Goal: Information Seeking & Learning: Learn about a topic

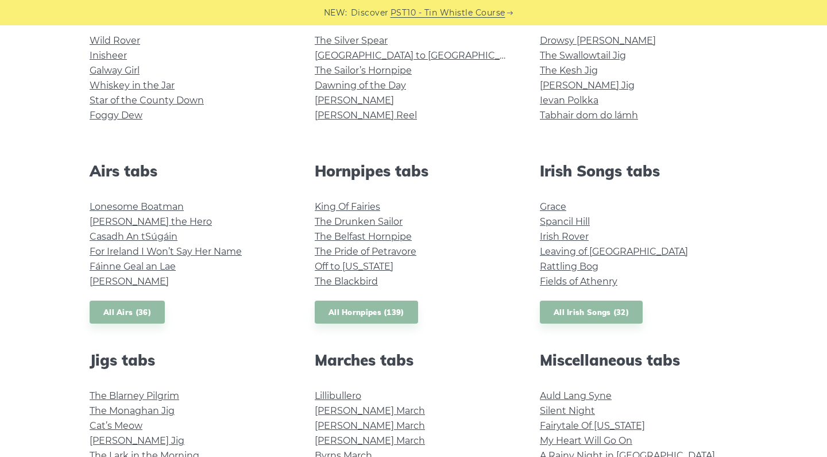
scroll to position [342, 0]
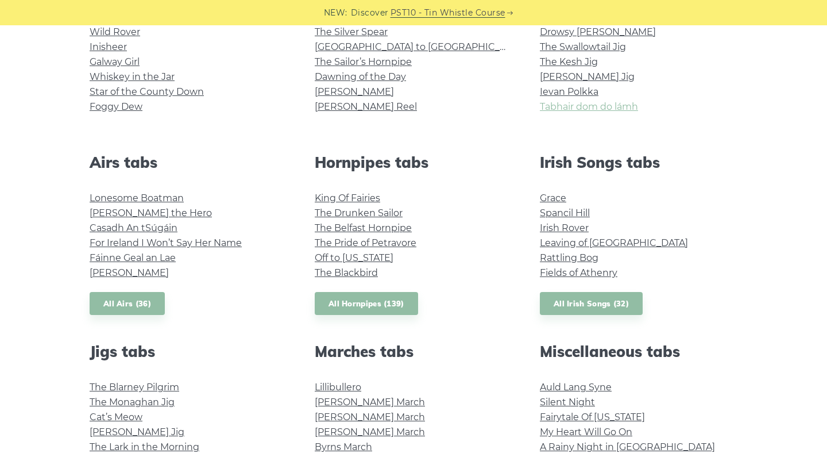
click at [566, 105] on link "Tabhair dom do lámh" at bounding box center [589, 106] width 98 height 11
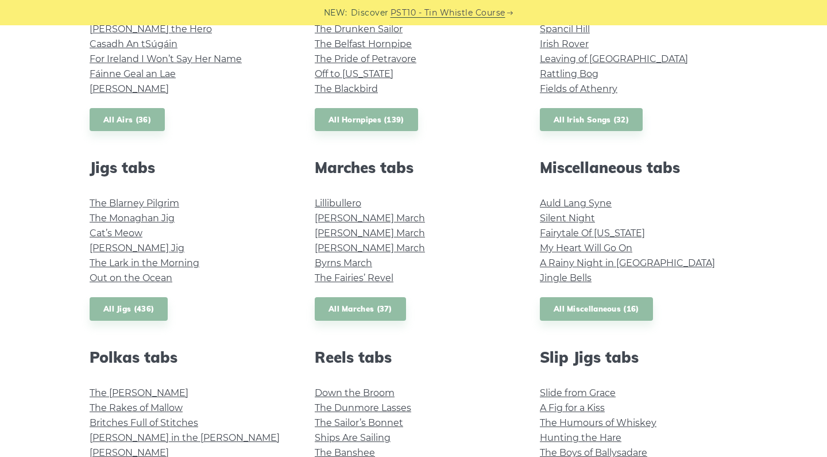
scroll to position [529, 0]
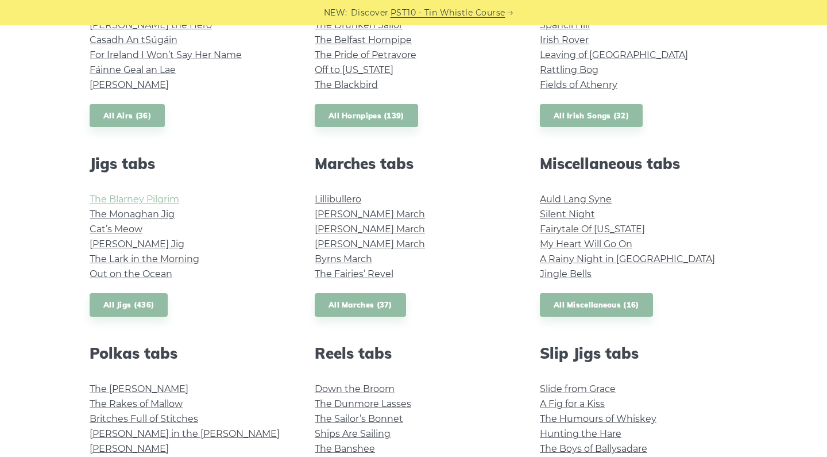
click at [169, 194] on link "The Blarney Pilgrim" at bounding box center [135, 199] width 90 height 11
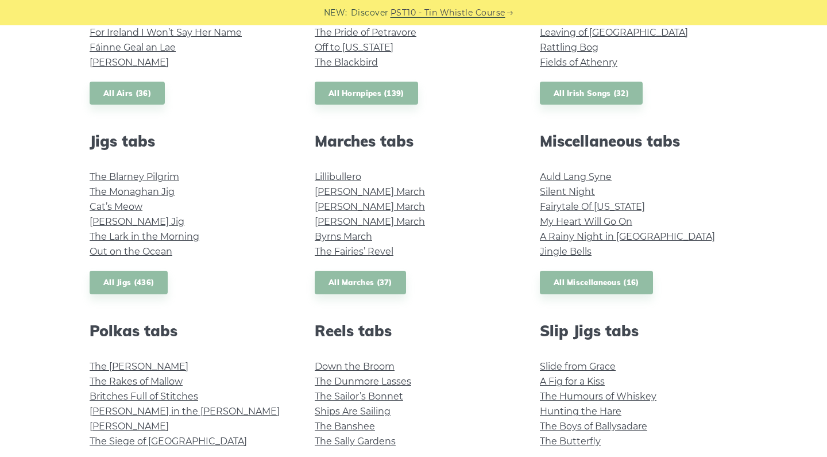
scroll to position [553, 0]
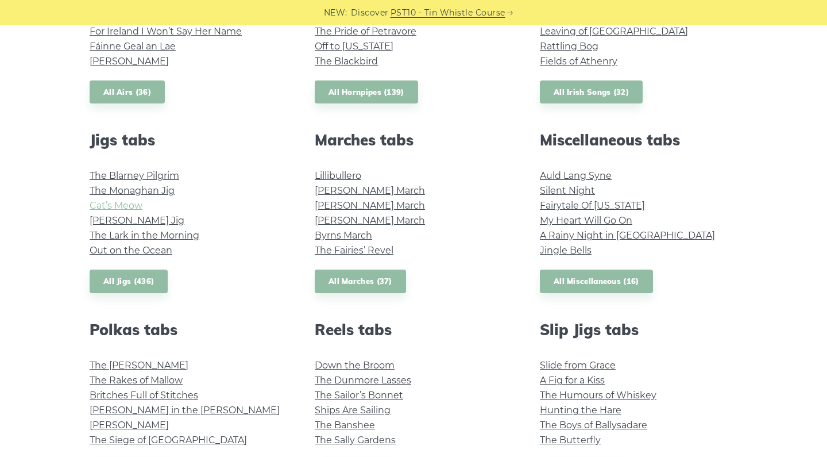
click at [129, 210] on link "Cat’s Meow" at bounding box center [116, 205] width 53 height 11
click at [338, 251] on link "The Fairies’ Revel" at bounding box center [354, 250] width 79 height 11
click at [110, 233] on link "The Lark in the Morning" at bounding box center [145, 235] width 110 height 11
click at [373, 246] on link "The Fairies’ Revel" at bounding box center [354, 250] width 79 height 11
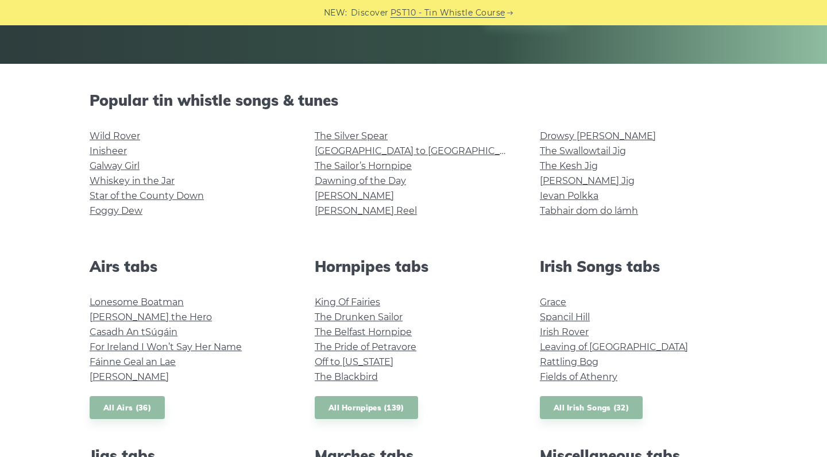
scroll to position [284, 0]
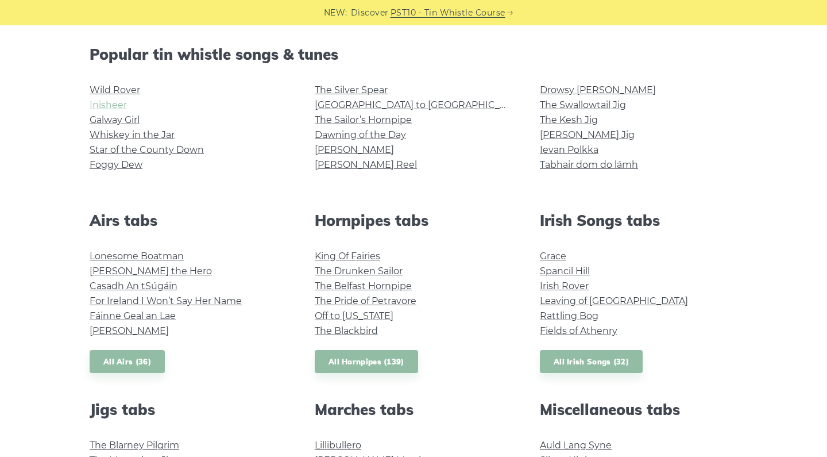
click at [117, 109] on link "Inisheer" at bounding box center [108, 104] width 37 height 11
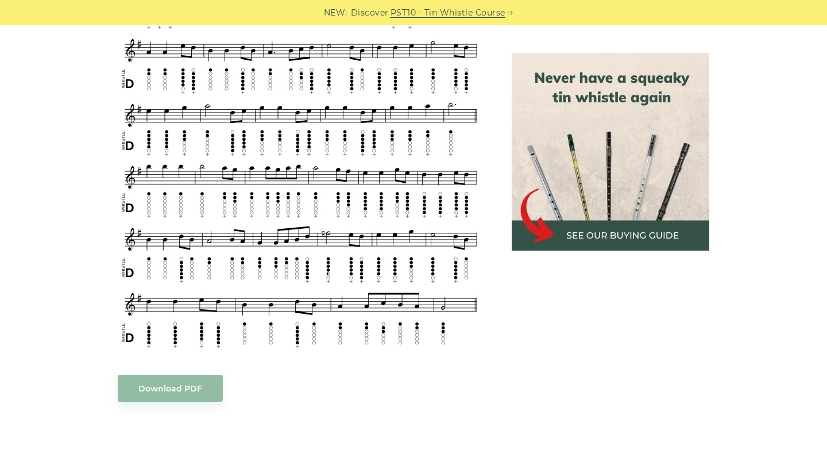
scroll to position [667, 0]
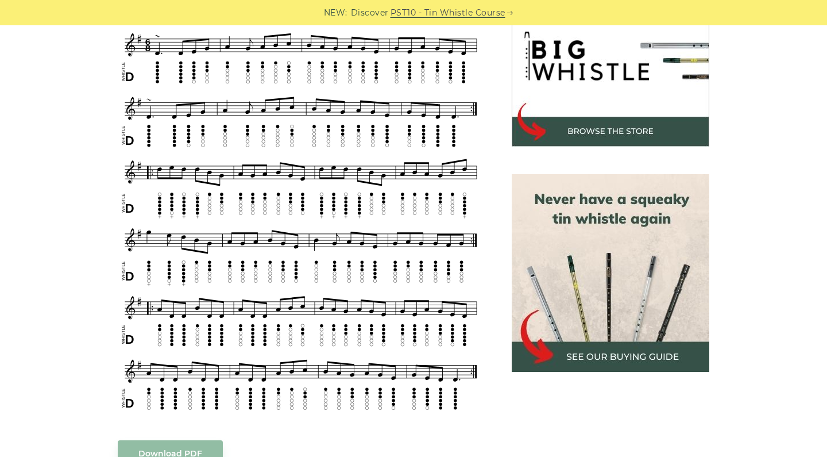
scroll to position [382, 0]
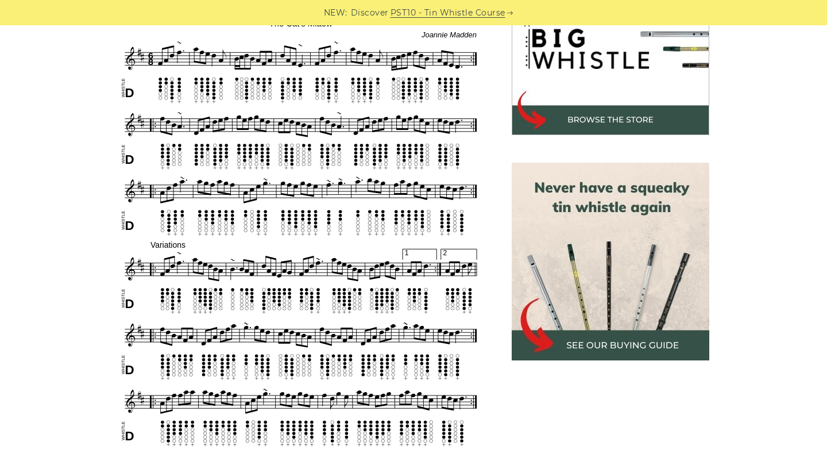
scroll to position [393, 0]
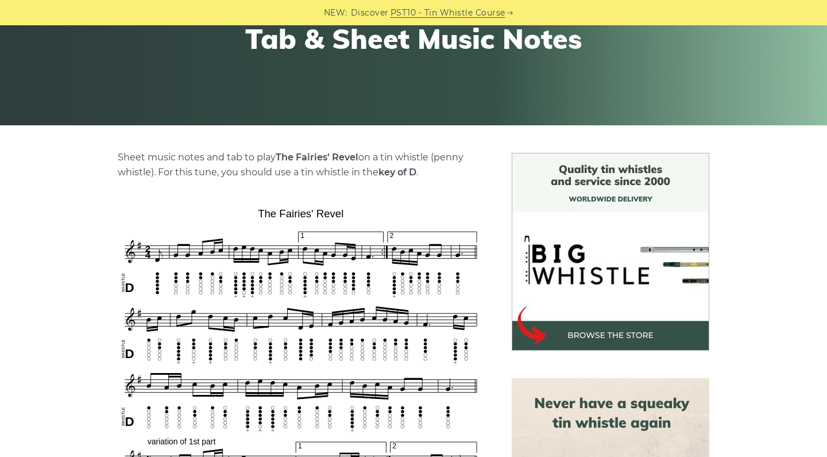
scroll to position [358, 0]
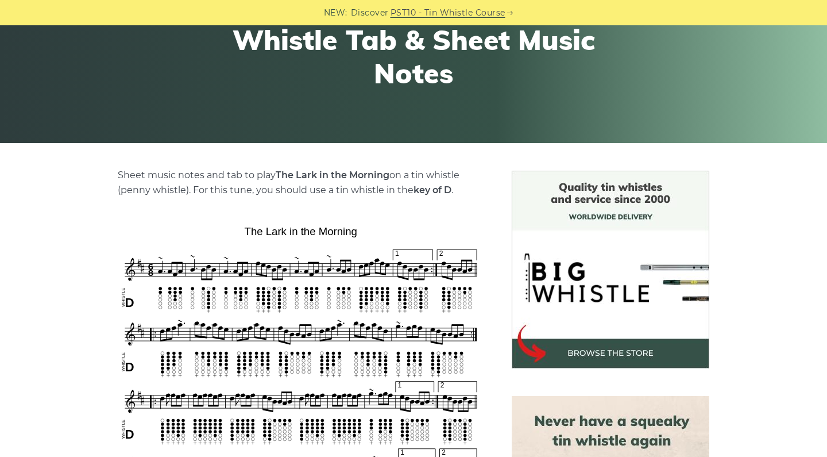
scroll to position [179, 0]
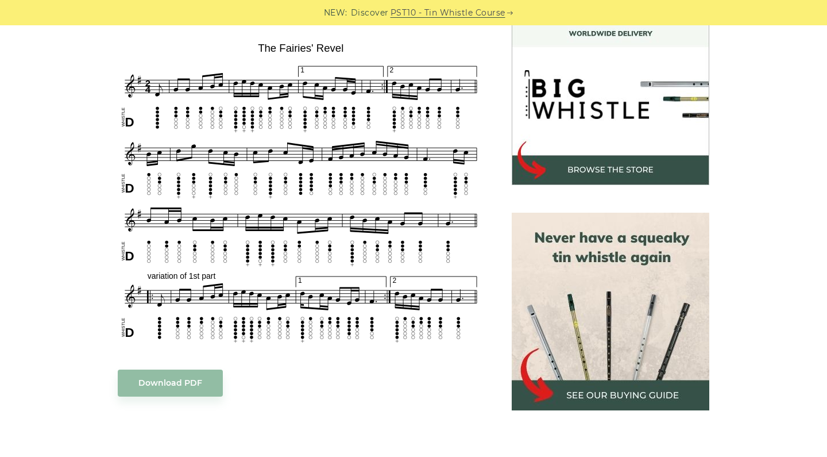
scroll to position [346, 0]
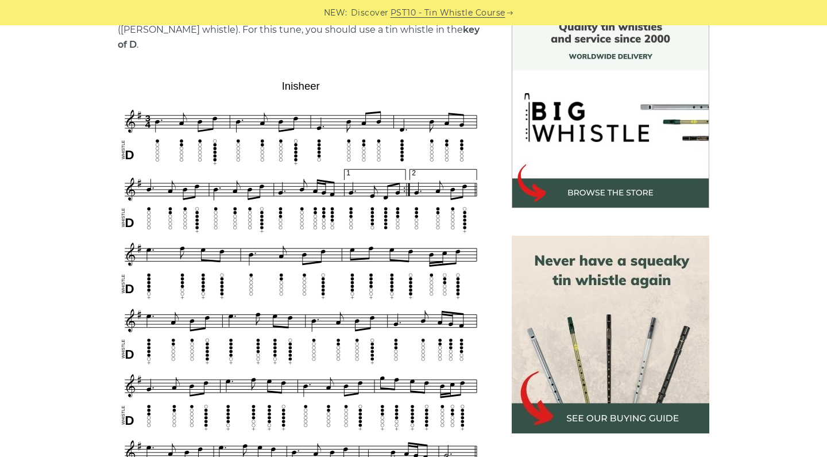
scroll to position [370, 0]
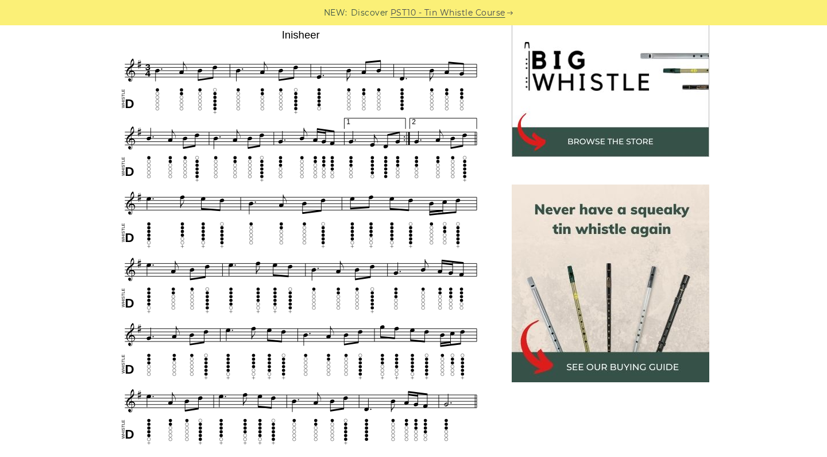
click at [75, 193] on div "Sheet music notes and tab to play Inisheer (Inis Oírr) on a tin whistle (penny …" at bounding box center [413, 418] width 703 height 919
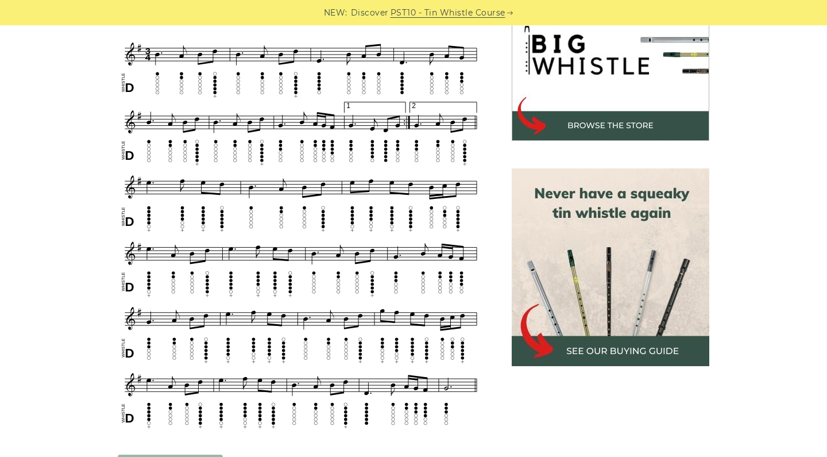
scroll to position [385, 0]
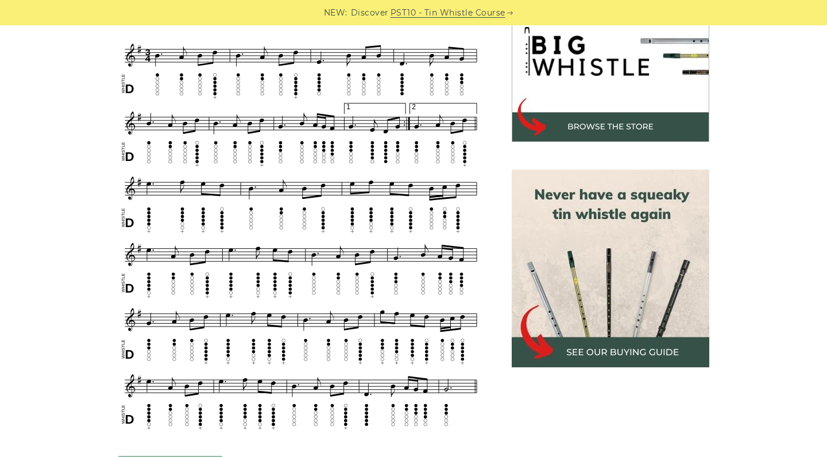
click at [83, 216] on div "Sheet music notes and tab to play Inisheer (Inis Oírr) on a tin whistle (penny …" at bounding box center [413, 403] width 675 height 919
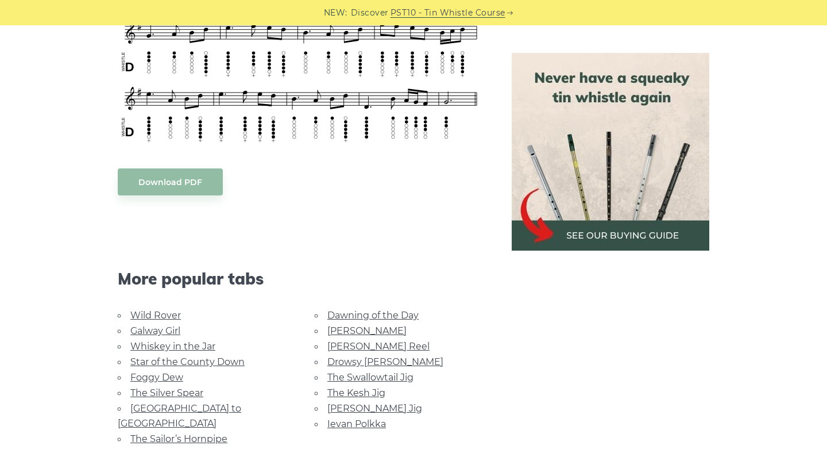
scroll to position [730, 0]
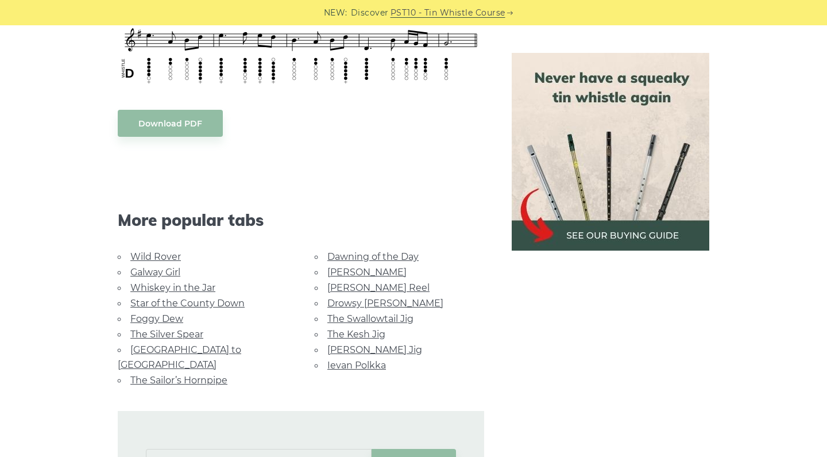
click at [146, 251] on link "Wild Rover" at bounding box center [155, 256] width 51 height 11
click at [343, 282] on link "[PERSON_NAME] Reel" at bounding box center [378, 287] width 102 height 11
click at [204, 282] on link "Whiskey in the Jar" at bounding box center [172, 287] width 85 height 11
click at [160, 297] on link "Star of the County Down" at bounding box center [187, 302] width 114 height 11
click at [139, 344] on link "Rocky Road to Dublin" at bounding box center [179, 357] width 123 height 26
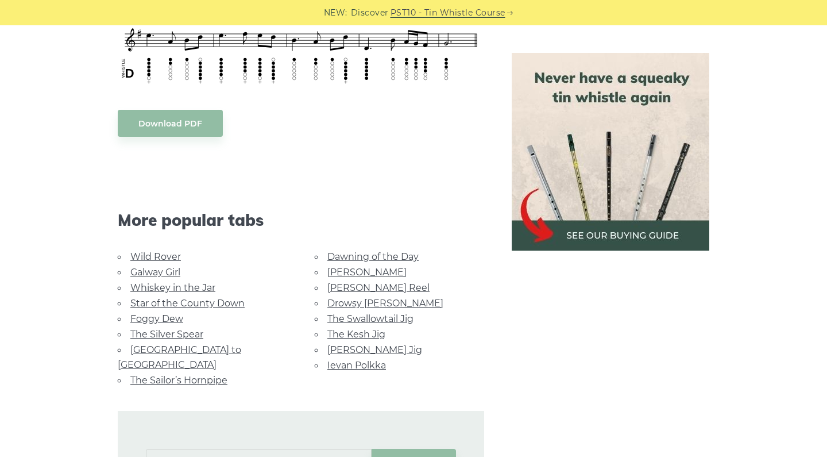
click at [354, 344] on link "[PERSON_NAME] Jig" at bounding box center [374, 349] width 95 height 11
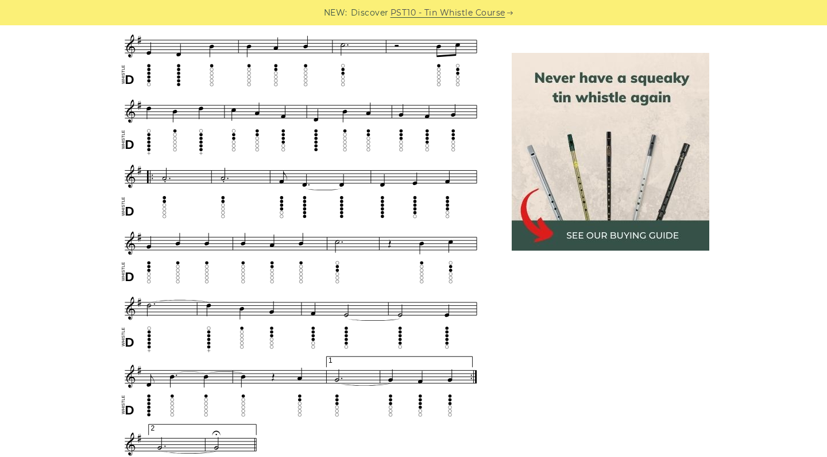
scroll to position [603, 0]
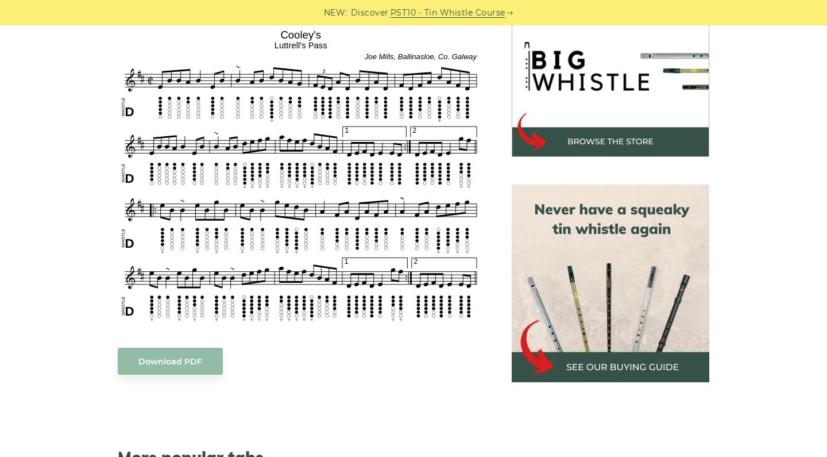
scroll to position [374, 0]
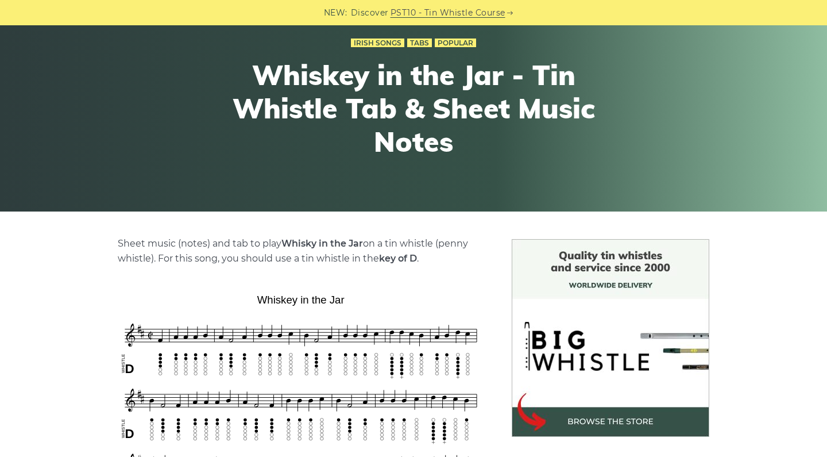
scroll to position [246, 0]
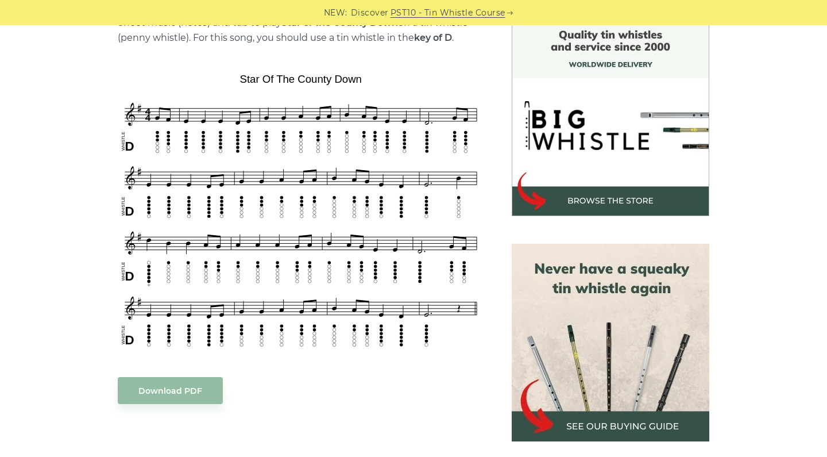
scroll to position [312, 0]
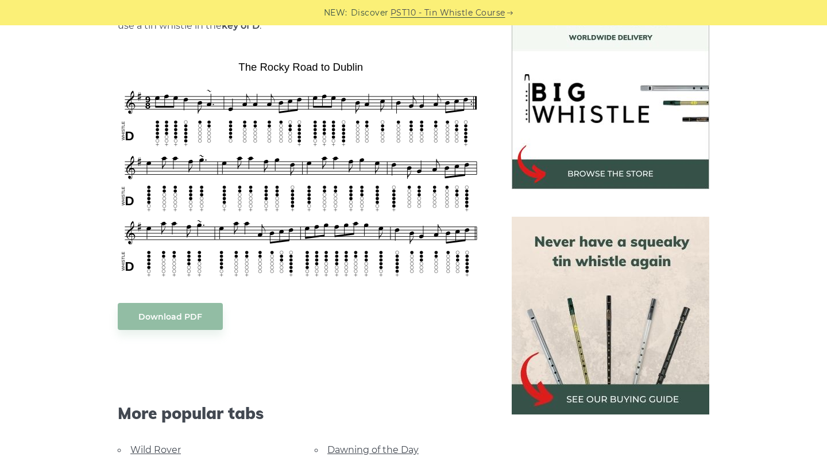
scroll to position [346, 0]
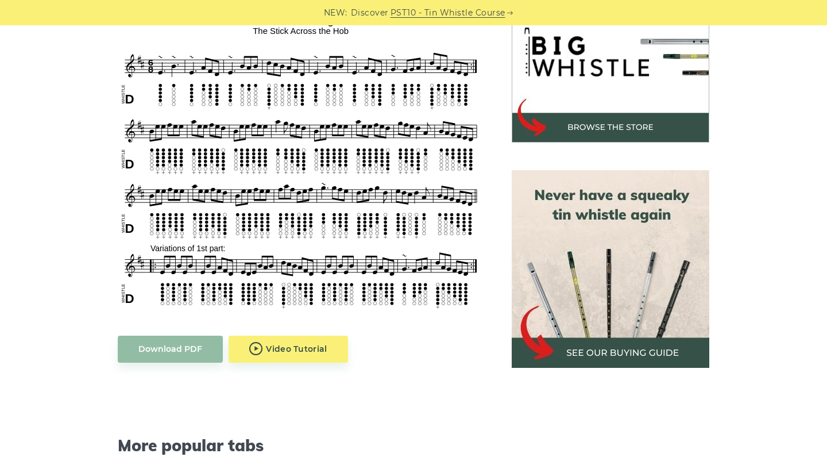
scroll to position [375, 0]
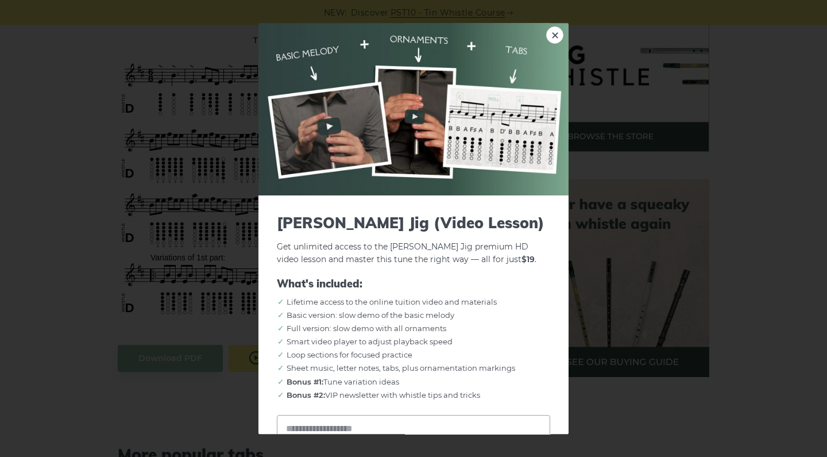
click at [555, 38] on link "×" at bounding box center [554, 34] width 17 height 17
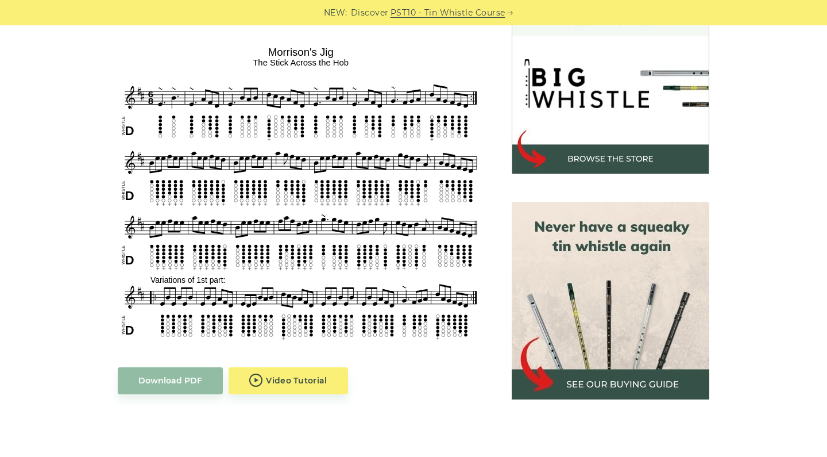
scroll to position [351, 0]
